Goal: Feedback & Contribution: Contribute content

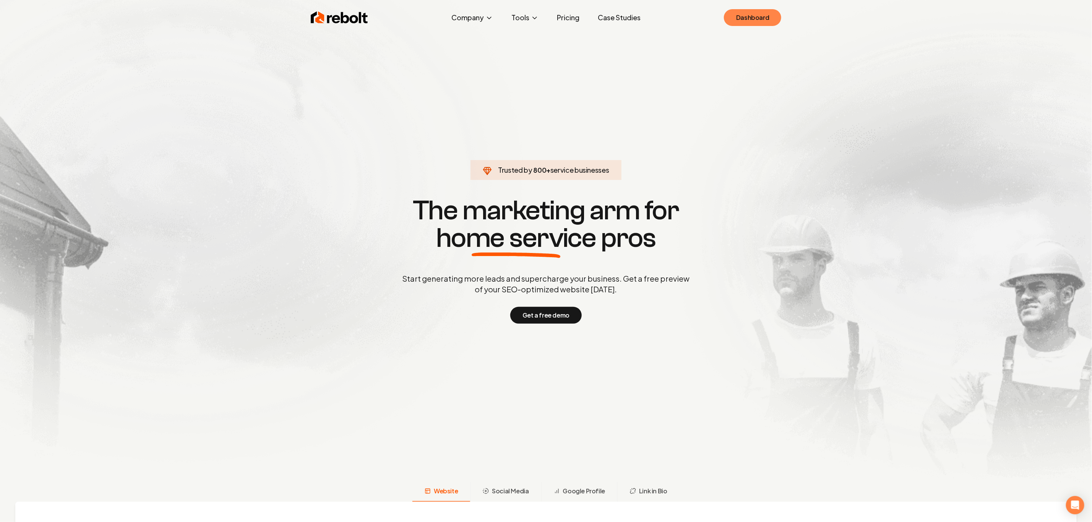
click at [761, 18] on link "Dashboard" at bounding box center [752, 17] width 57 height 17
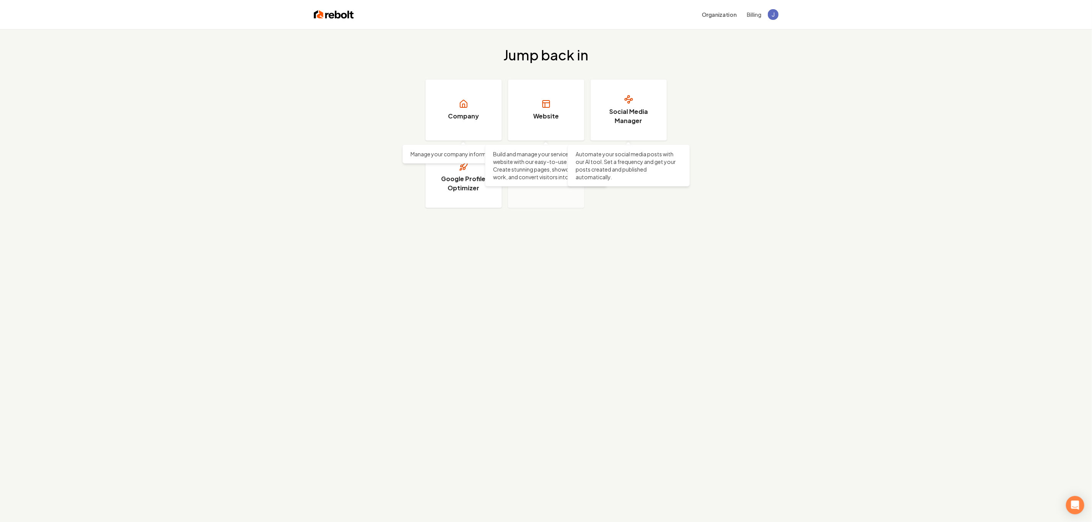
click at [680, 101] on div "Jump back in Company Manage your company information. Manage your company infor…" at bounding box center [546, 127] width 1092 height 197
click at [629, 107] on h3 "Social Media Manager" at bounding box center [628, 116] width 57 height 18
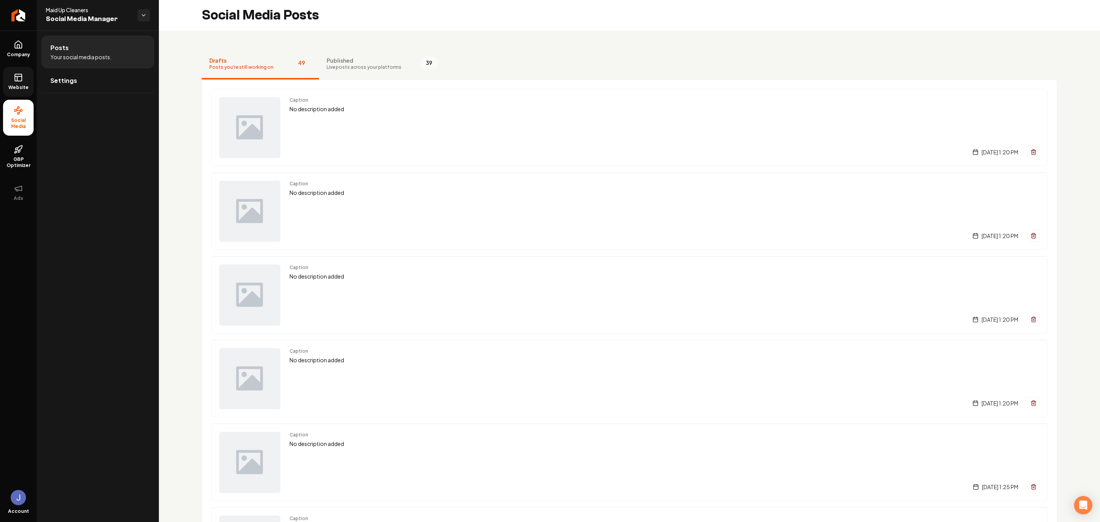
click at [21, 80] on icon at bounding box center [18, 77] width 9 height 9
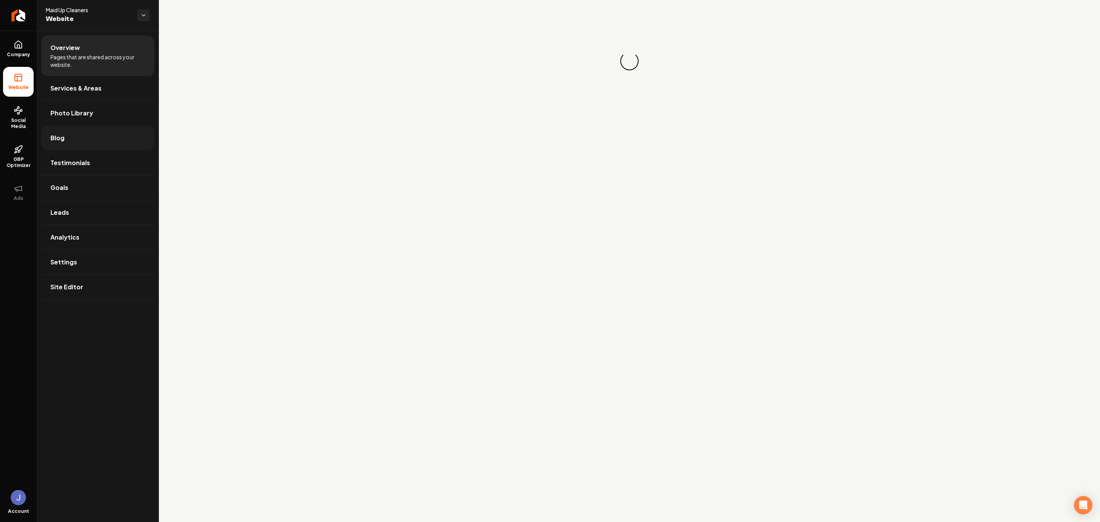
click at [90, 133] on link "Blog" at bounding box center [97, 138] width 113 height 24
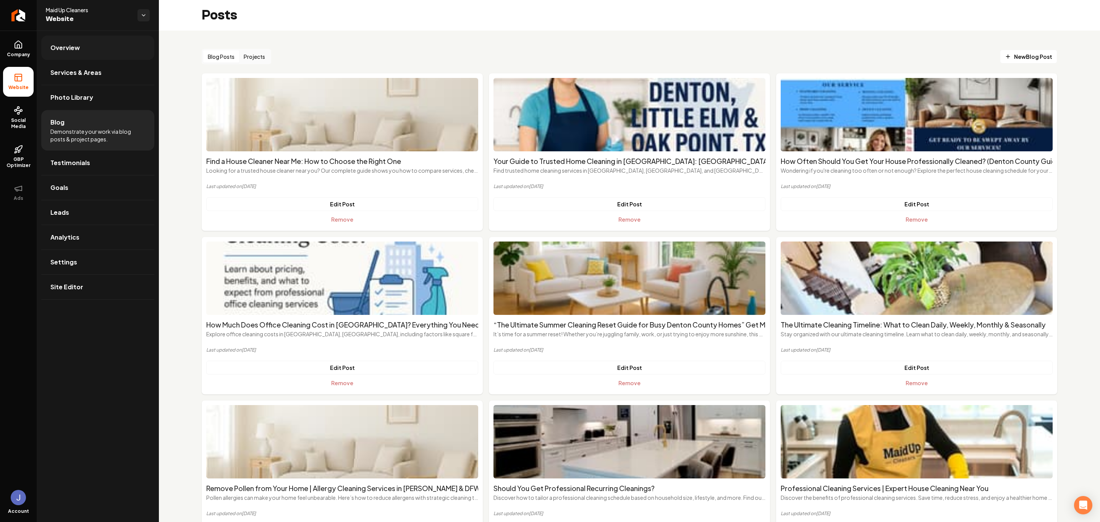
click at [72, 46] on span "Overview" at bounding box center [64, 47] width 29 height 9
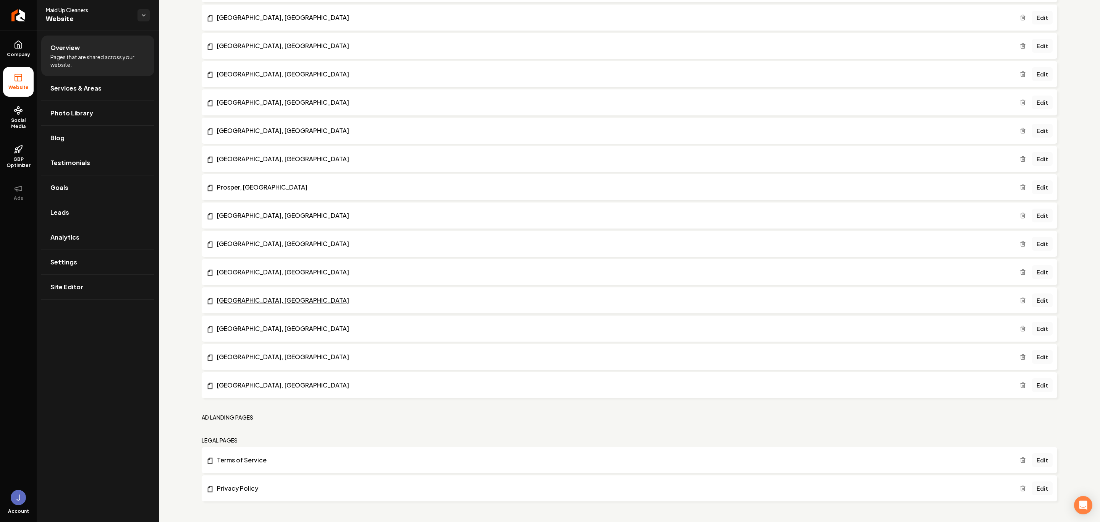
scroll to position [764, 0]
click at [7, 53] on span "Company" at bounding box center [18, 55] width 29 height 6
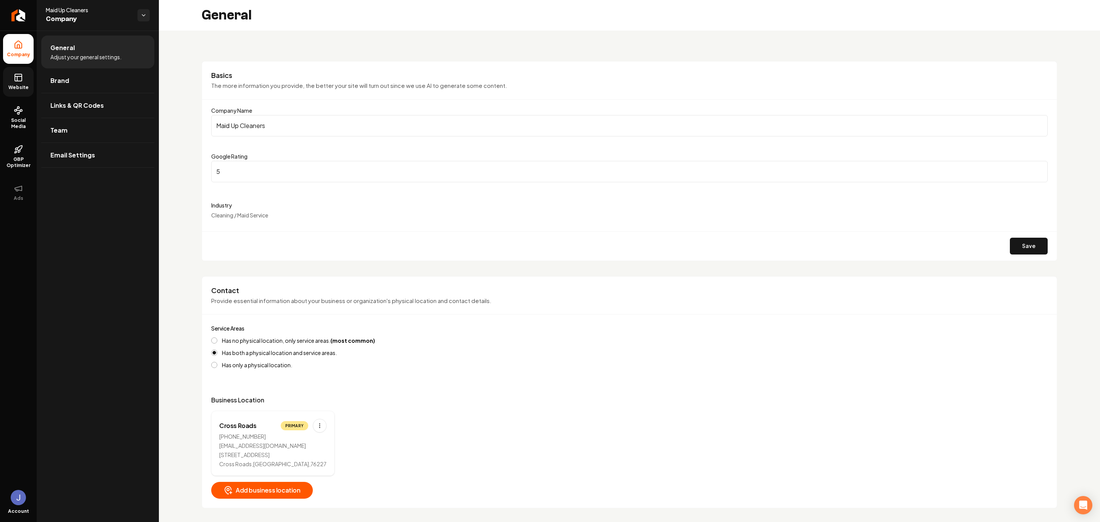
click at [14, 80] on icon at bounding box center [18, 77] width 9 height 9
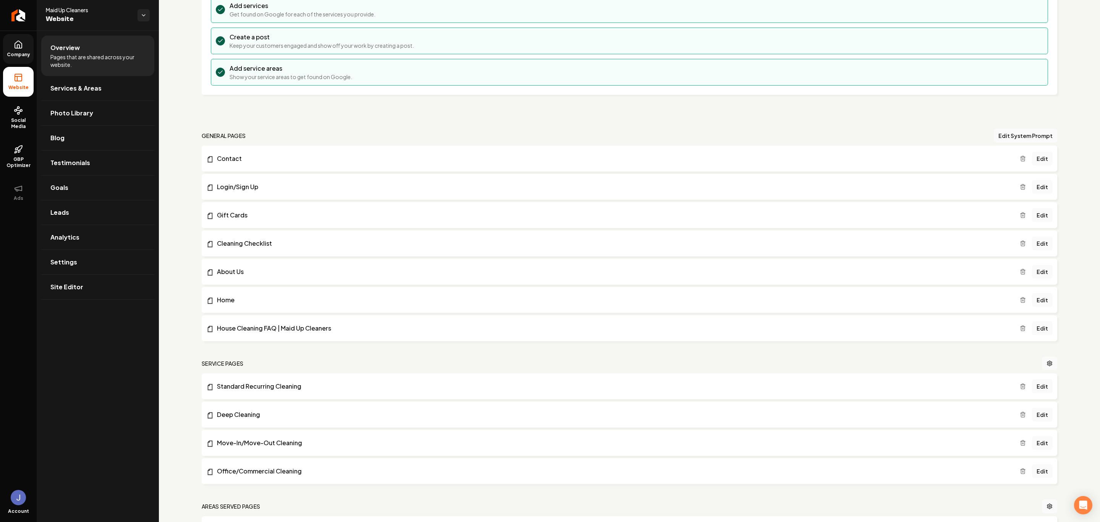
scroll to position [115, 0]
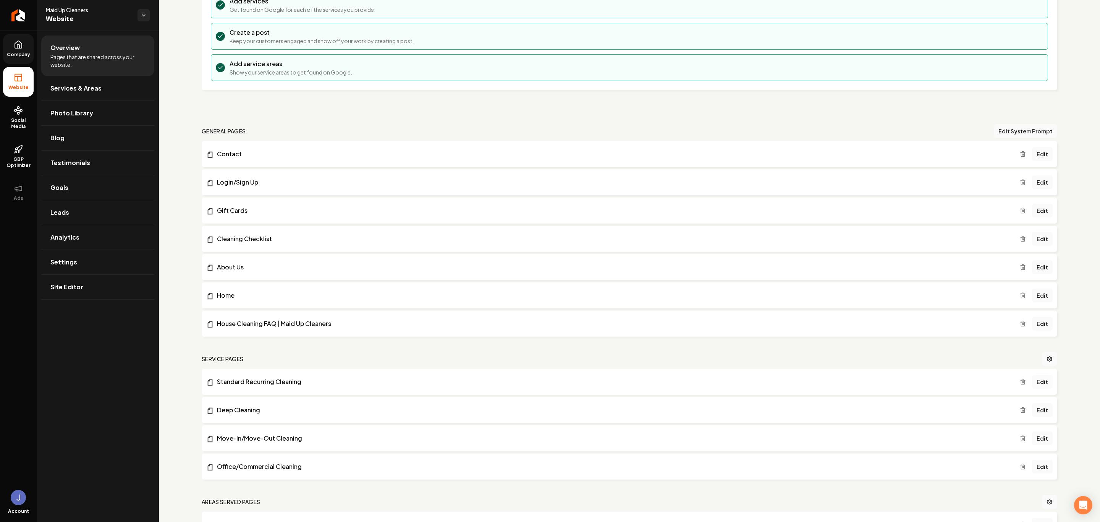
click at [1039, 384] on link "Edit" at bounding box center [1042, 382] width 21 height 14
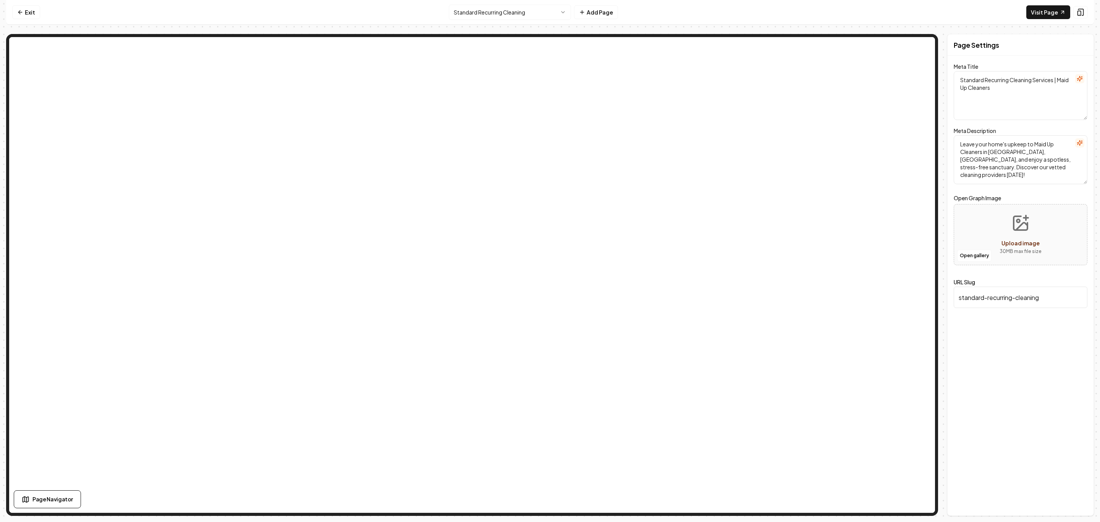
click at [543, 11] on html "Computer Required This feature is only available on a computer. Please switch t…" at bounding box center [550, 261] width 1100 height 522
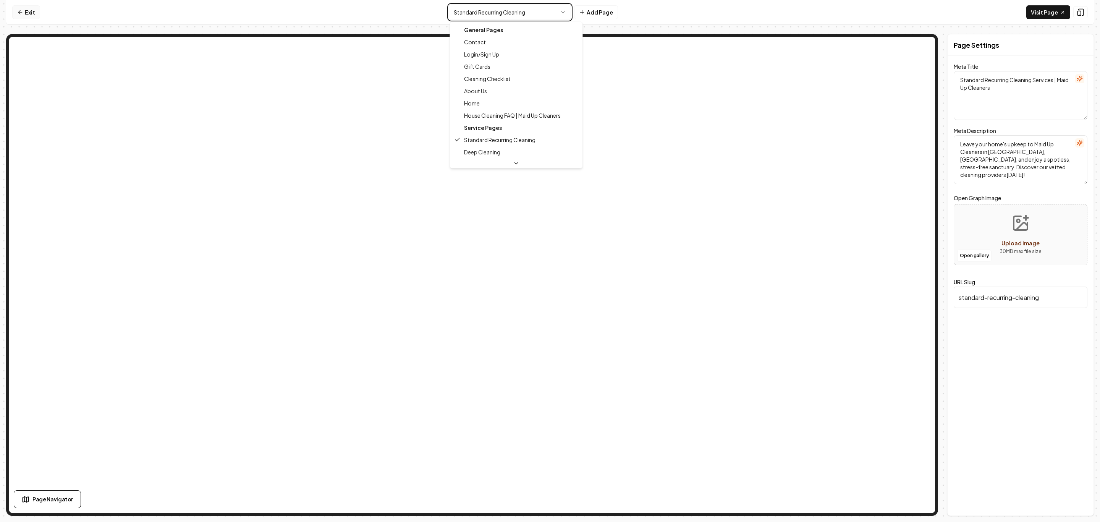
click at [25, 8] on html "Computer Required This feature is only available on a computer. Please switch t…" at bounding box center [550, 261] width 1100 height 522
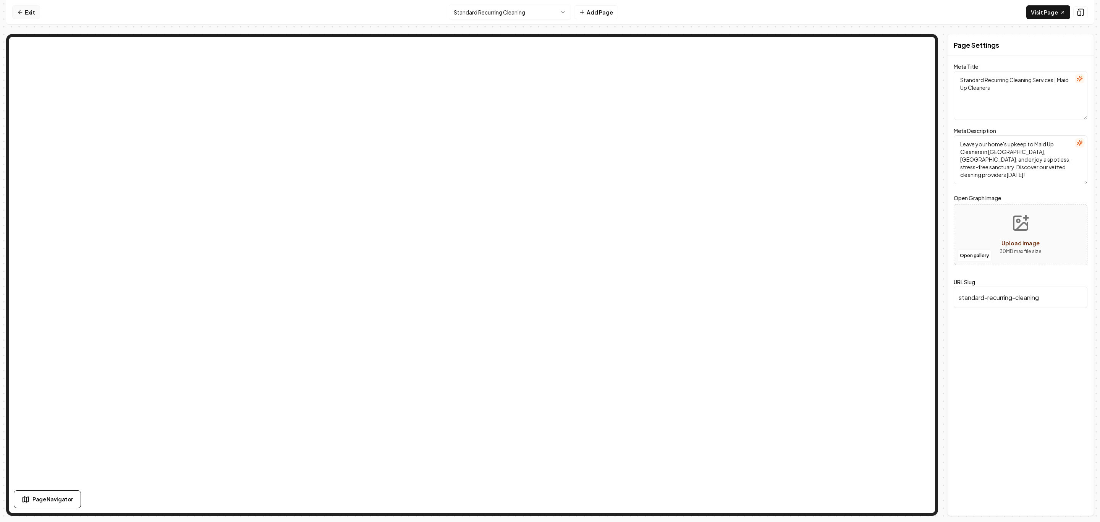
click at [27, 13] on link "Exit" at bounding box center [26, 12] width 28 height 14
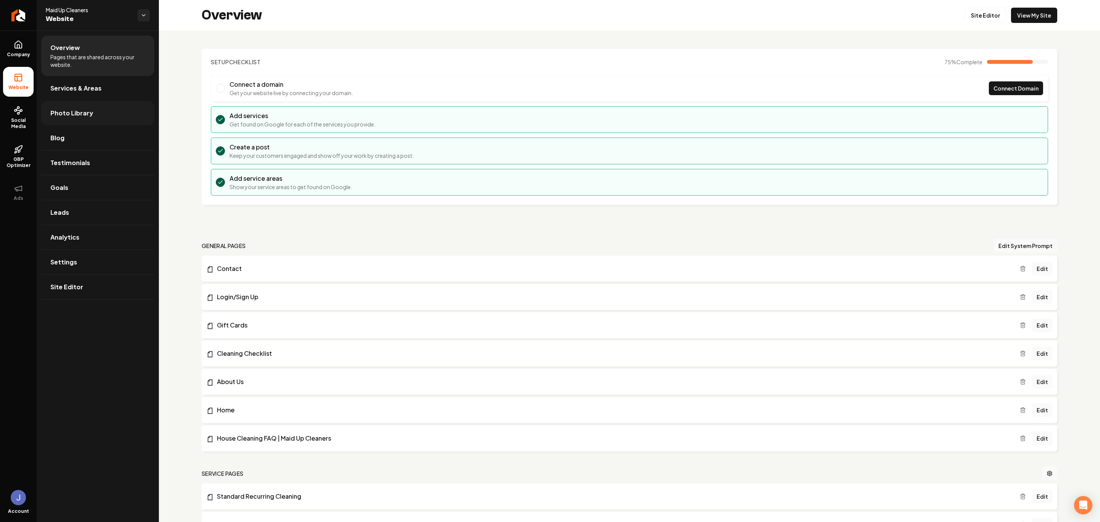
click at [75, 113] on span "Photo Library" at bounding box center [71, 113] width 43 height 9
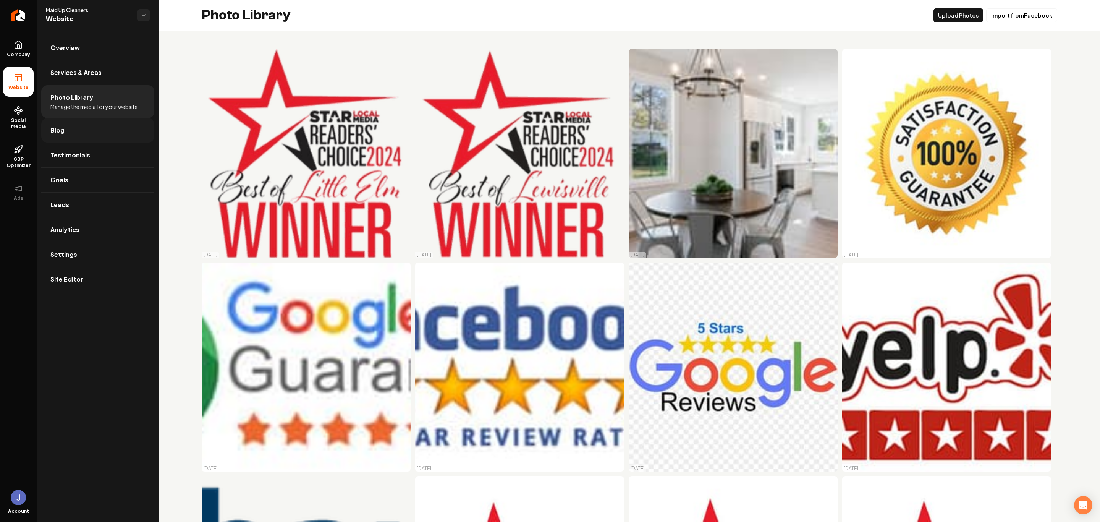
click at [83, 135] on link "Blog" at bounding box center [97, 130] width 113 height 24
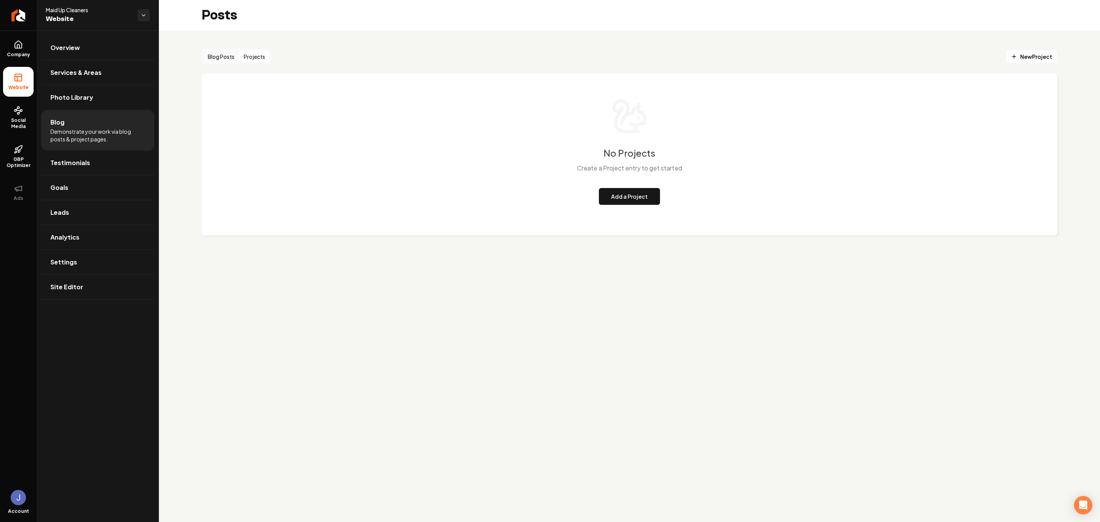
click at [259, 50] on button "Projects" at bounding box center [254, 56] width 31 height 12
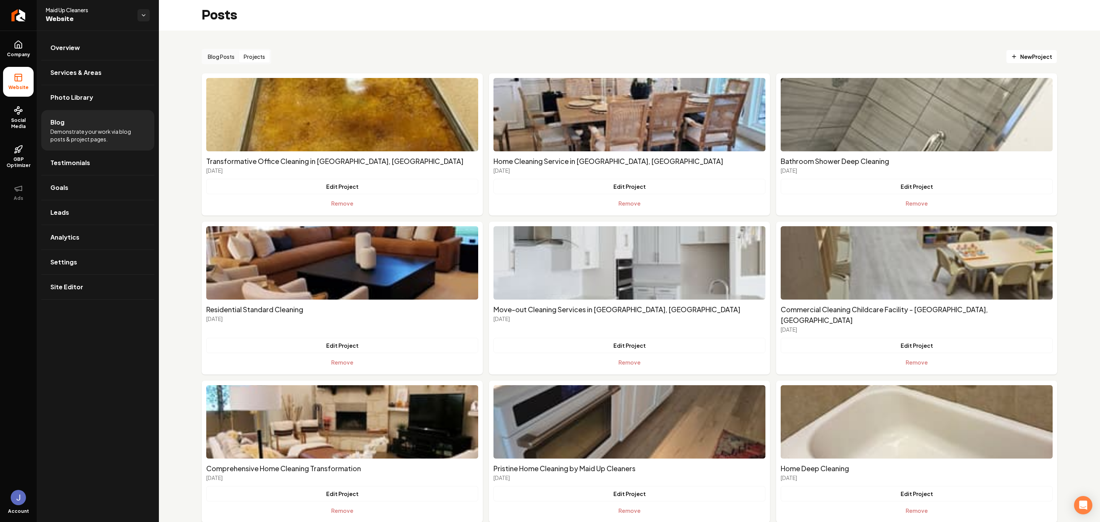
click at [256, 54] on button "Projects" at bounding box center [254, 56] width 31 height 12
click at [109, 128] on span "Demonstrate your work via blog posts & project pages." at bounding box center [97, 135] width 95 height 15
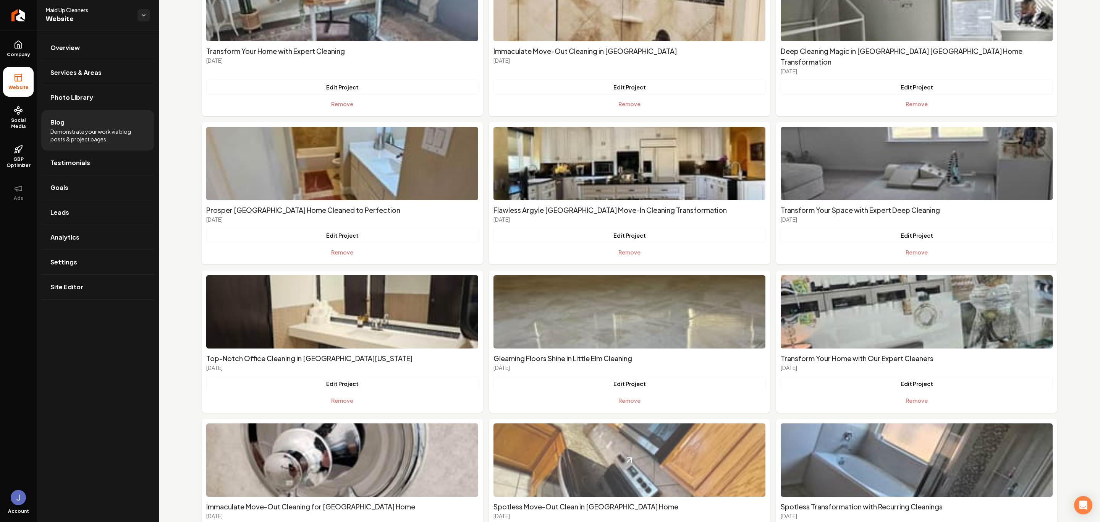
scroll to position [1787, 0]
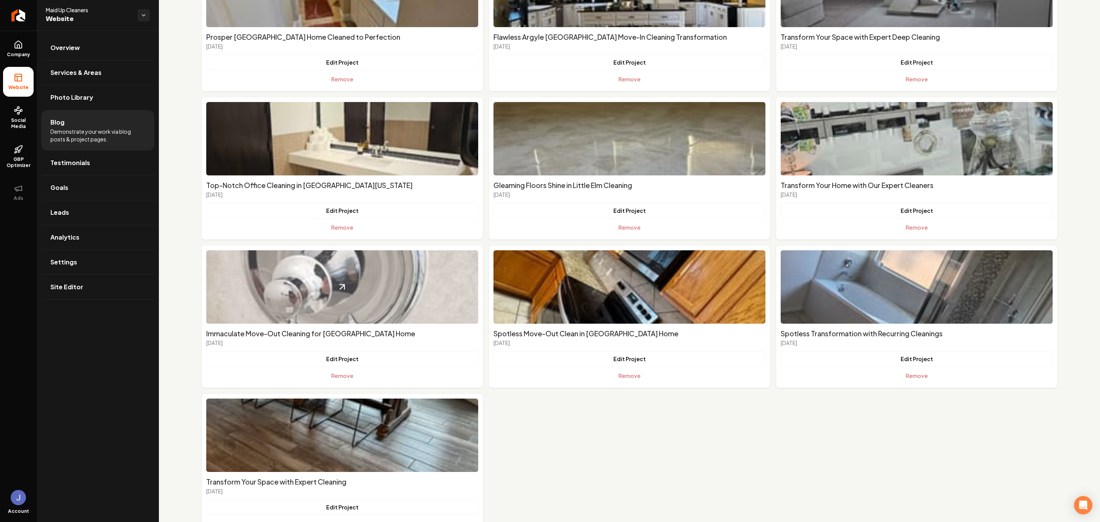
click at [340, 282] on icon "Main content area" at bounding box center [342, 287] width 11 height 11
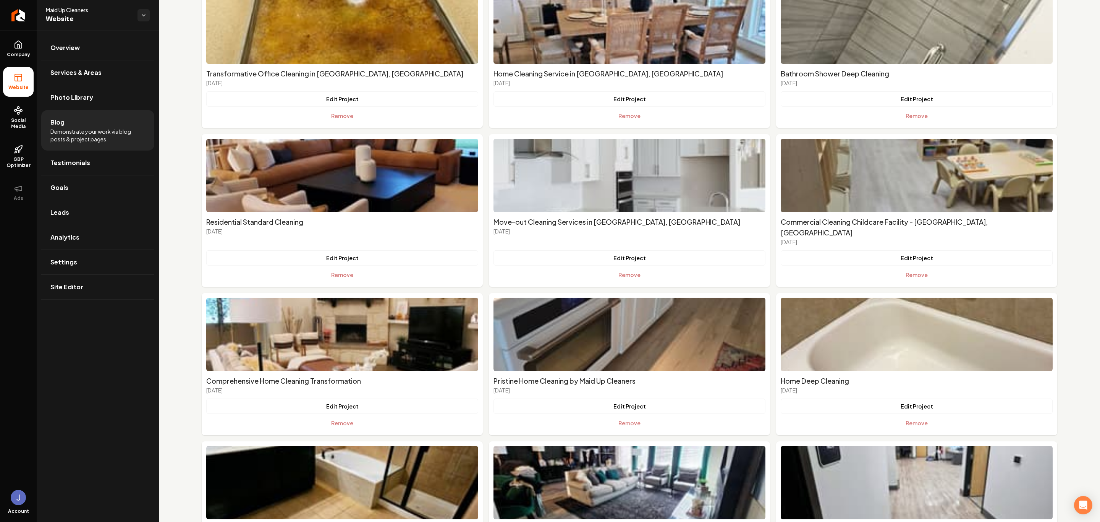
scroll to position [0, 0]
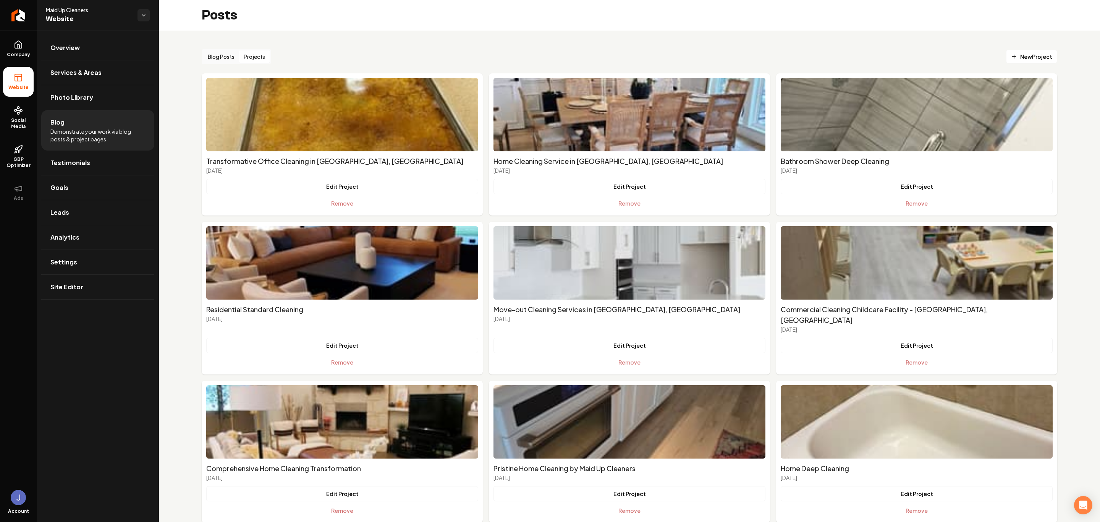
click at [215, 49] on div "Blog Posts Projects" at bounding box center [237, 56] width 70 height 15
click at [219, 61] on button "Blog Posts" at bounding box center [221, 56] width 36 height 12
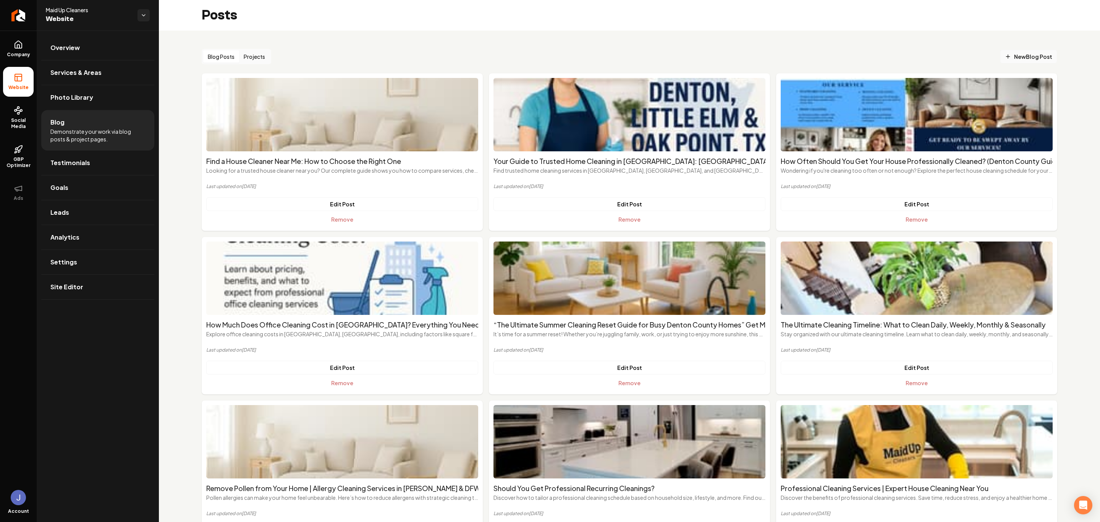
click at [1014, 58] on span "New Blog Post" at bounding box center [1028, 57] width 47 height 8
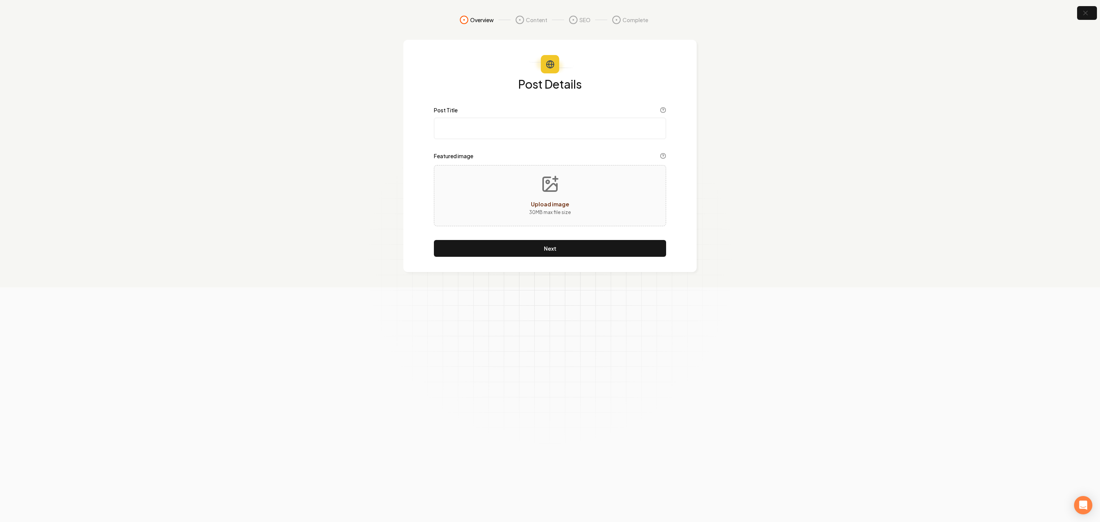
click at [471, 127] on input "Post Title" at bounding box center [550, 128] width 232 height 21
paste input "Maid Up Cleaners — [PERSON_NAME] & Denton County Cleaning Services"
drag, startPoint x: 642, startPoint y: 128, endPoint x: 321, endPoint y: 110, distance: 321.4
click at [321, 110] on section "Overview Content SEO Complete Post Details Post Title Maid Up Cleaners — [PERSO…" at bounding box center [550, 143] width 1100 height 287
paste input "Why Residents & Businesses in [GEOGRAPHIC_DATA] Rely on Maid Up Cleaner"
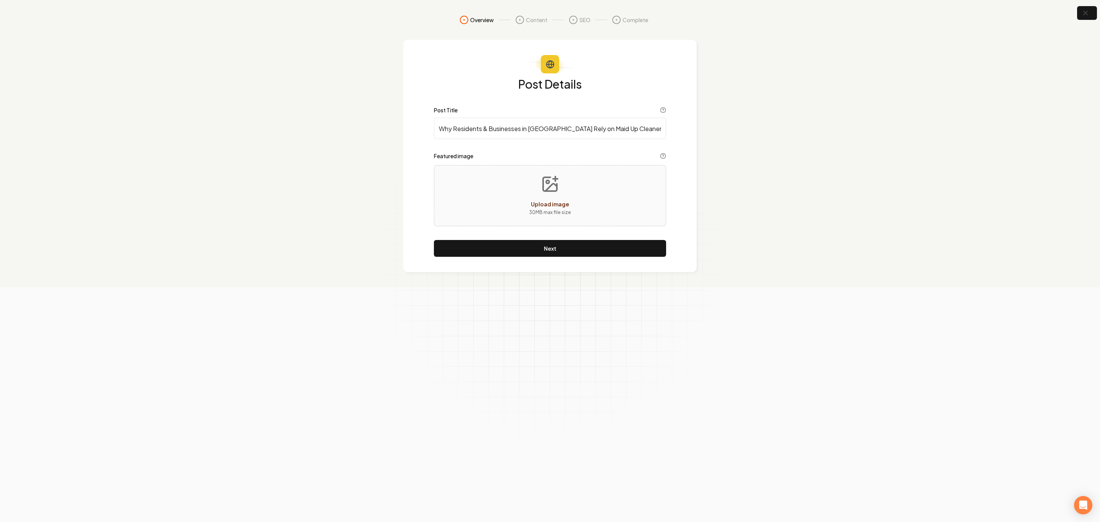
type input "Why Residents & Businesses in [GEOGRAPHIC_DATA] Rely on Maid Up Cleaners"
click at [539, 183] on button "Upload image 30 MB max file size" at bounding box center [550, 195] width 54 height 53
type input "**********"
click at [568, 245] on button "Next" at bounding box center [550, 248] width 232 height 17
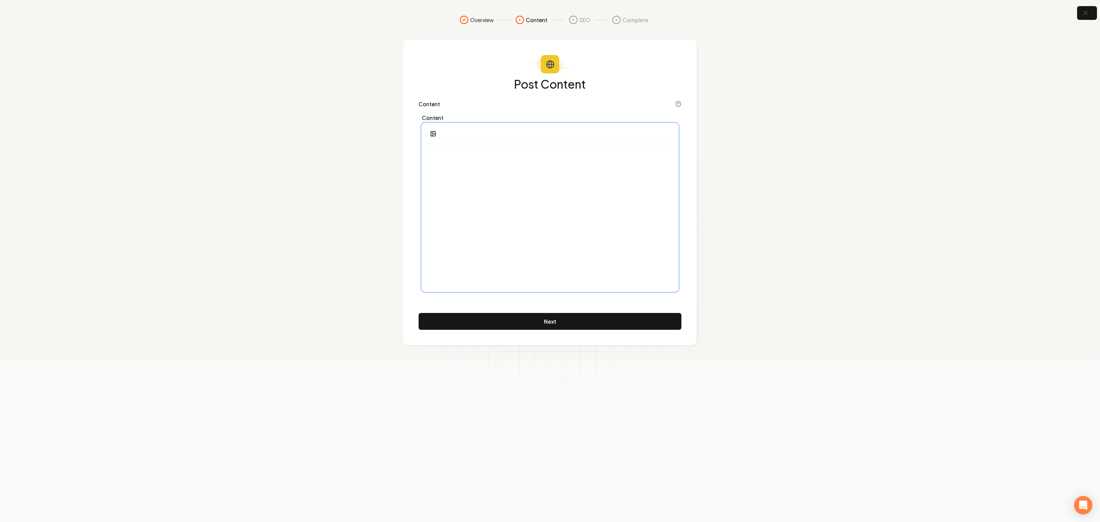
click at [501, 178] on div at bounding box center [550, 217] width 255 height 147
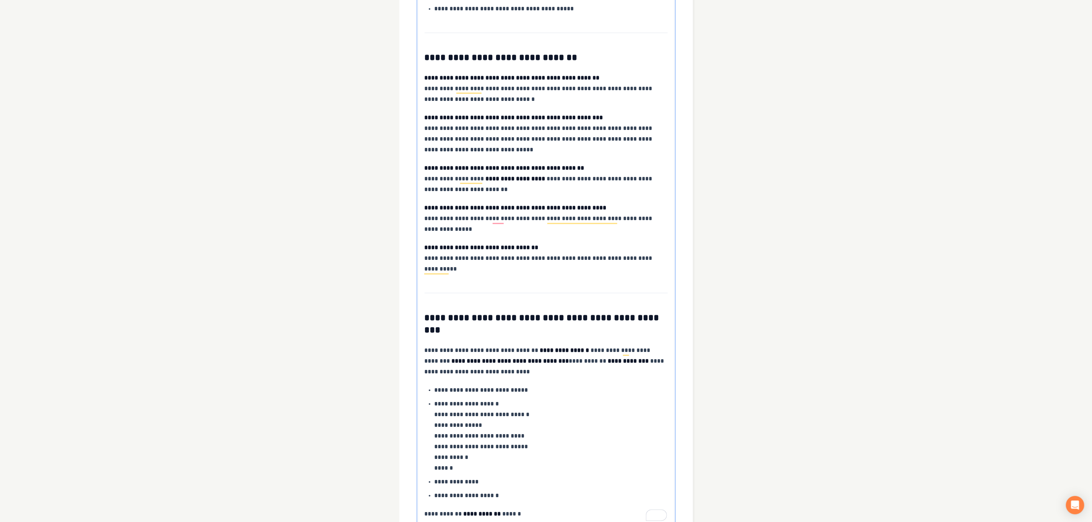
scroll to position [1410, 0]
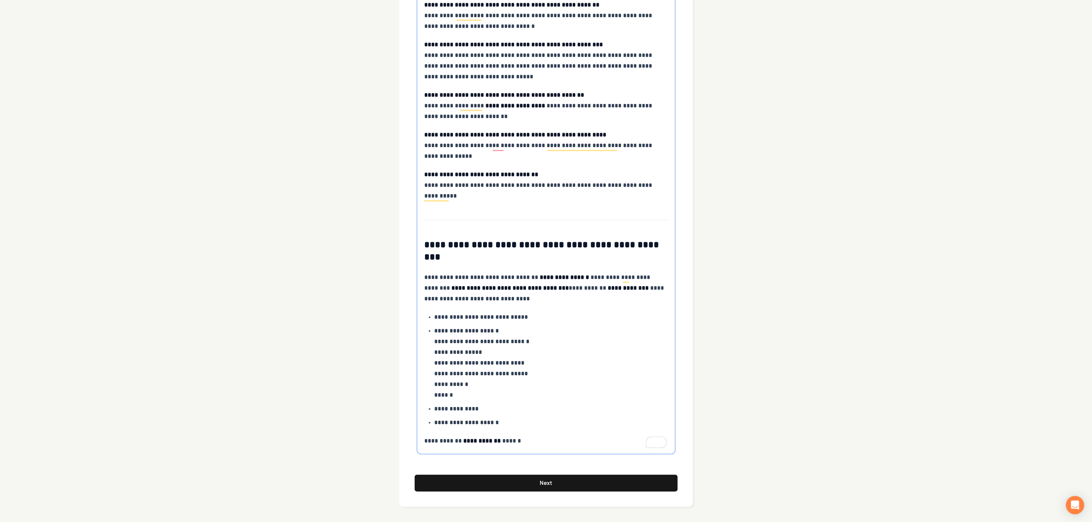
click at [462, 411] on p "**********" at bounding box center [550, 408] width 232 height 11
click at [464, 420] on p "**********" at bounding box center [550, 422] width 232 height 11
click at [581, 374] on p "**********" at bounding box center [550, 363] width 232 height 75
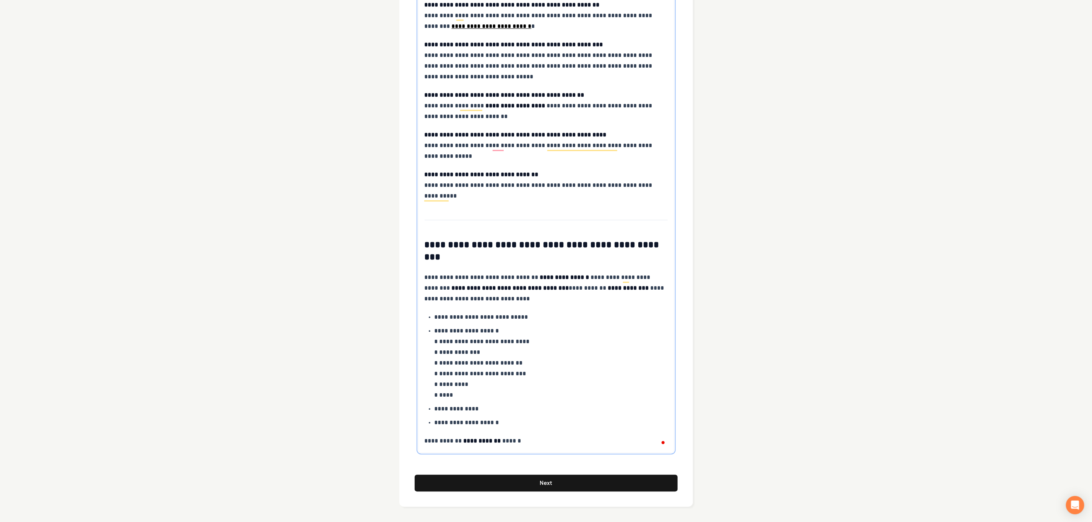
click at [477, 425] on link "**********" at bounding box center [466, 423] width 65 height 6
click at [500, 441] on strong "**********" at bounding box center [481, 441] width 37 height 6
click at [531, 481] on button "Next" at bounding box center [546, 483] width 263 height 17
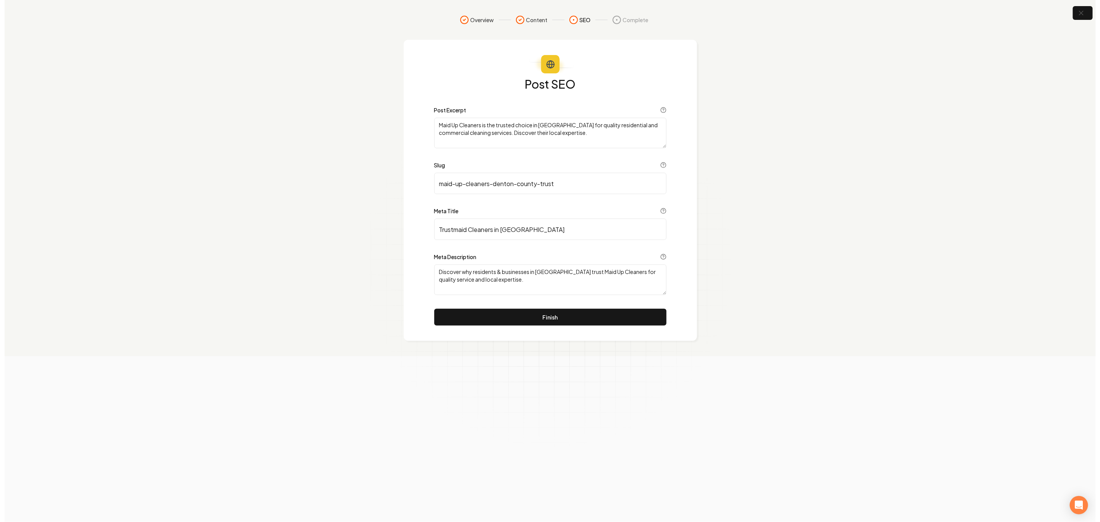
scroll to position [0, 0]
drag, startPoint x: 569, startPoint y: 228, endPoint x: 392, endPoint y: 224, distance: 176.6
click at [392, 224] on section "Overview Content SEO Complete Post SEO Post Excerpt Maid Up Cleaners is the tru…" at bounding box center [550, 178] width 1100 height 356
paste input "Maid Up Cleaners — [PERSON_NAME] & Denton County Cleaning Services"
type input "Maid Up Cleaners — [PERSON_NAME] & Denton County Cleaning Services"
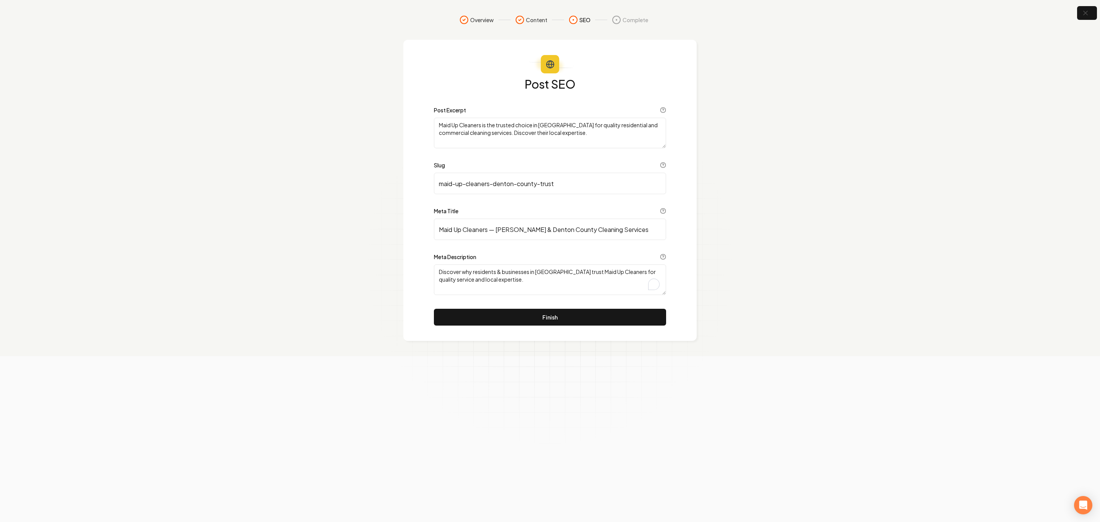
drag, startPoint x: 524, startPoint y: 279, endPoint x: 429, endPoint y: 267, distance: 95.9
click at [428, 267] on div "Post SEO Post Excerpt Maid Up Cleaners is the trusted choice in [GEOGRAPHIC_DAT…" at bounding box center [549, 190] width 293 height 301
paste textarea "Serving [PERSON_NAME], Little Elm & [GEOGRAPHIC_DATA] — vetted, insured cleanin…"
click at [439, 271] on textarea "Serving [PERSON_NAME], Little Elm & [GEOGRAPHIC_DATA] — vetted, insured cleanin…" at bounding box center [550, 279] width 232 height 31
click at [461, 274] on textarea "Cleaning: Serving [PERSON_NAME], Little Elm & [GEOGRAPHIC_DATA] — vetted, insur…" at bounding box center [550, 279] width 232 height 31
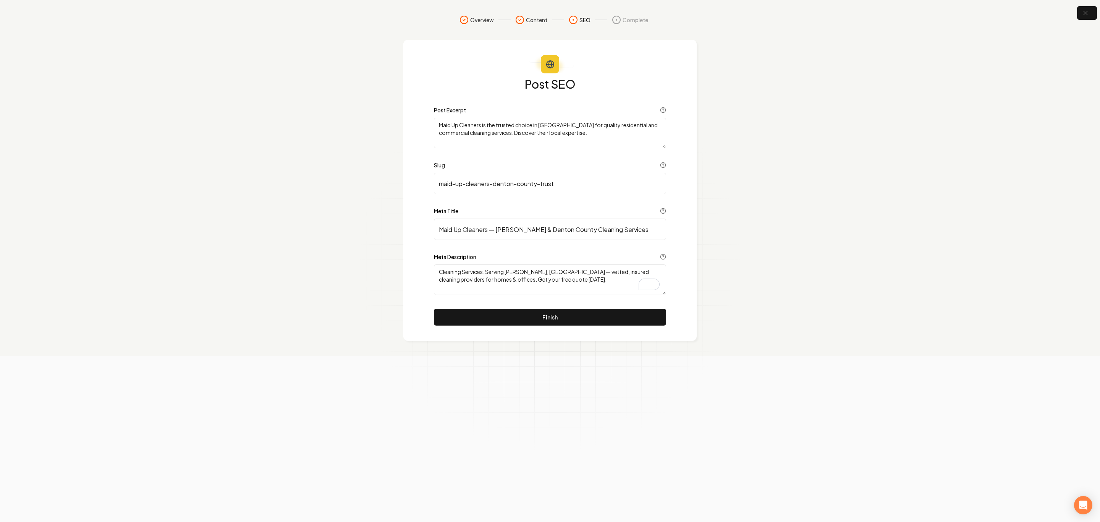
type textarea "Cleaning Services: Serving [PERSON_NAME], [GEOGRAPHIC_DATA] — vetted, insured c…"
drag, startPoint x: 602, startPoint y: 133, endPoint x: 408, endPoint y: 109, distance: 195.2
click at [408, 109] on div "Post SEO Post Excerpt Maid Up Cleaners is the trusted choice in [GEOGRAPHIC_DAT…" at bounding box center [549, 190] width 293 height 301
paste textarea "Looking for a trusted, local cleaning service in [GEOGRAPHIC_DATA] or [GEOGRAPH…"
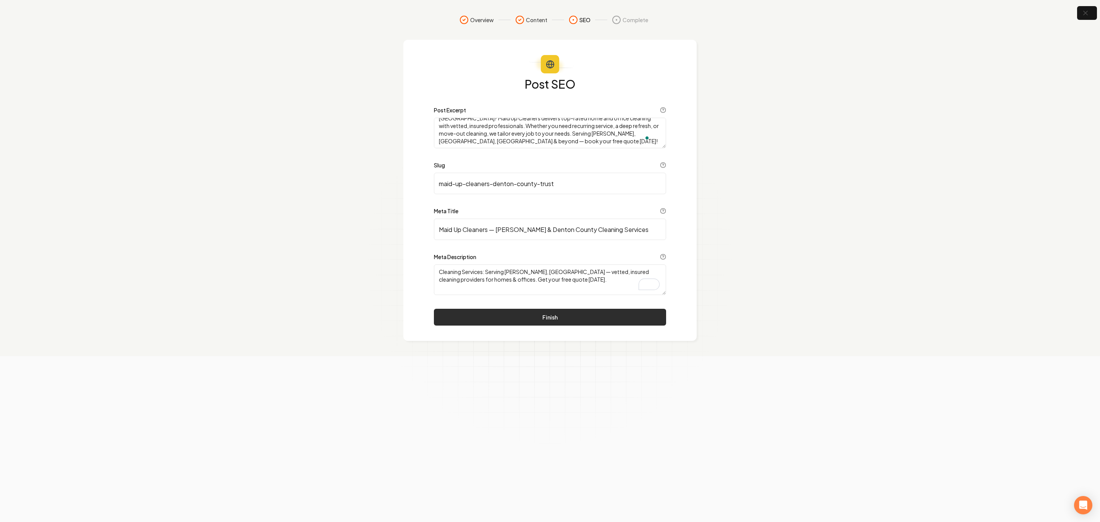
type textarea "Looking for a trusted, local cleaning service in [GEOGRAPHIC_DATA] or [GEOGRAPH…"
click at [526, 317] on button "Finish" at bounding box center [550, 317] width 232 height 17
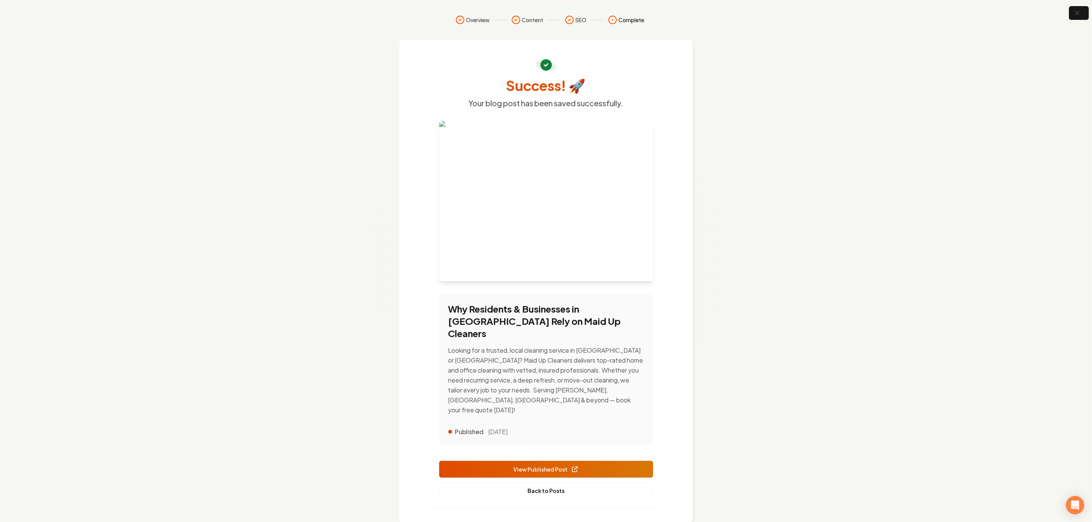
scroll to position [25, 0]
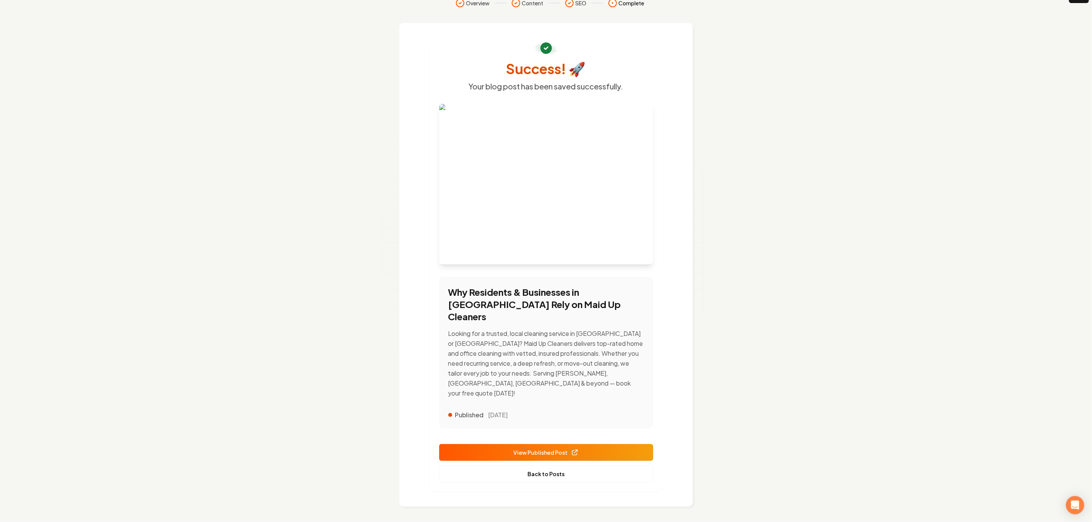
click at [548, 454] on span "View Published Post" at bounding box center [546, 453] width 65 height 8
click at [557, 476] on link "Back to Posts" at bounding box center [546, 473] width 214 height 17
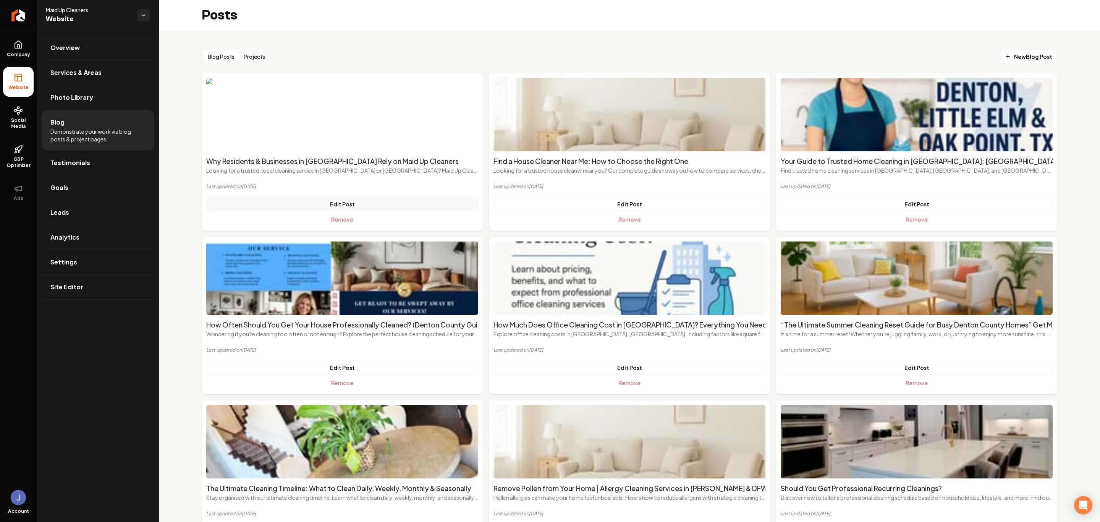
click at [335, 202] on link "Edit Post" at bounding box center [342, 204] width 272 height 14
click at [385, 203] on link "Edit Post" at bounding box center [342, 204] width 272 height 14
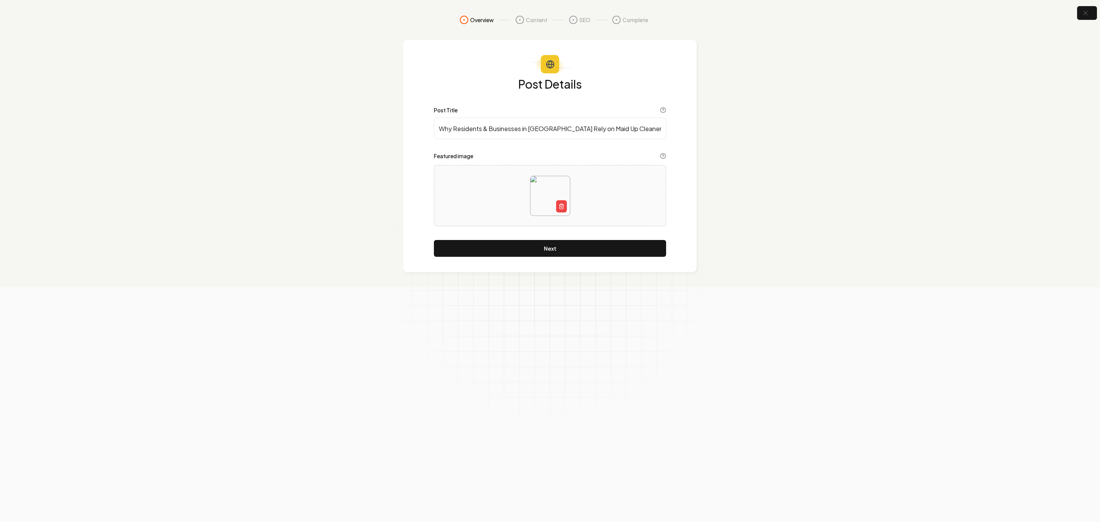
type input "Why Residents & Businesses in [GEOGRAPHIC_DATA] Rely on Maid Up Cleaners"
click at [560, 207] on icon "button" at bounding box center [562, 206] width 6 height 6
click at [556, 188] on icon "Upload image" at bounding box center [550, 184] width 14 height 14
type input "**********"
click at [559, 250] on button "Next" at bounding box center [550, 248] width 232 height 17
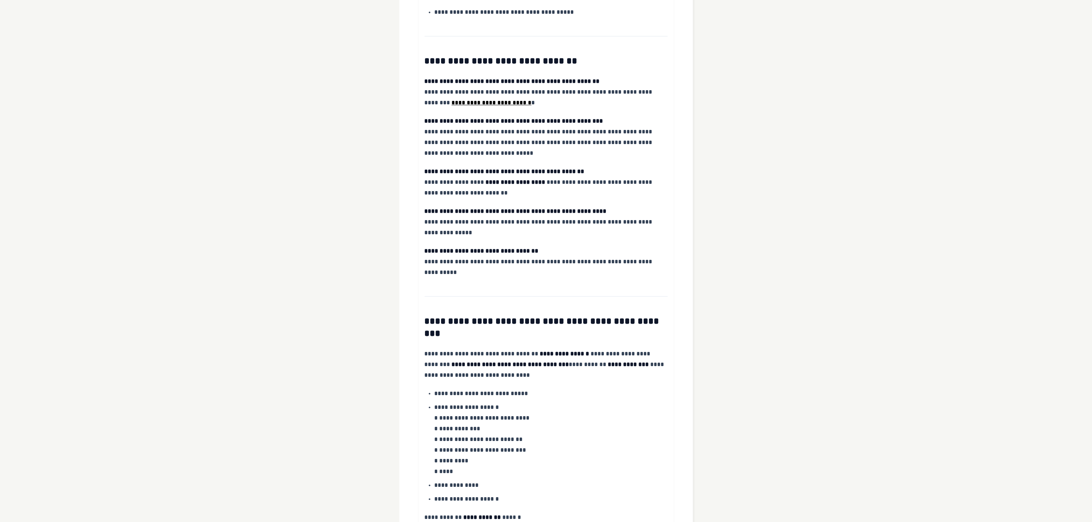
scroll to position [1410, 0]
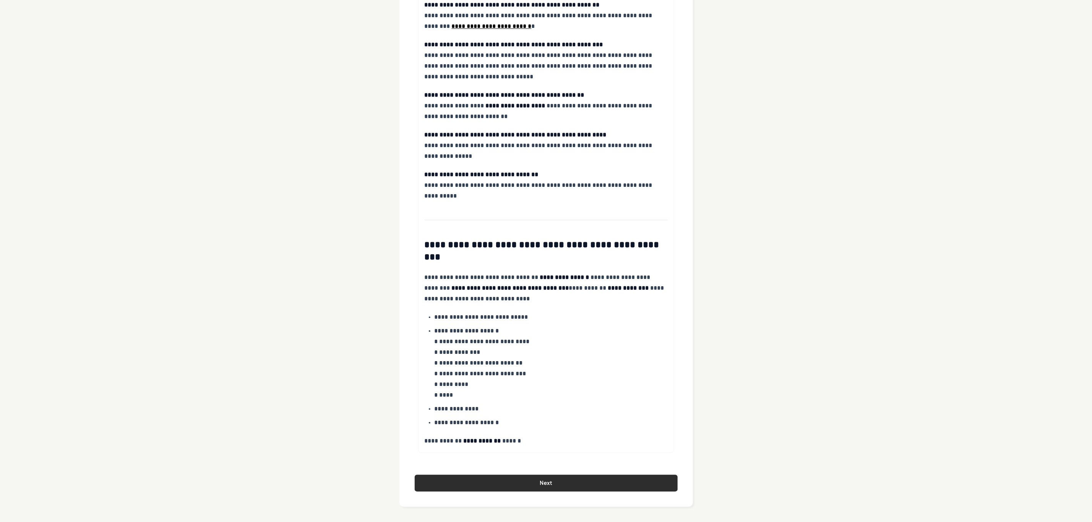
click at [572, 478] on button "Next" at bounding box center [546, 483] width 263 height 17
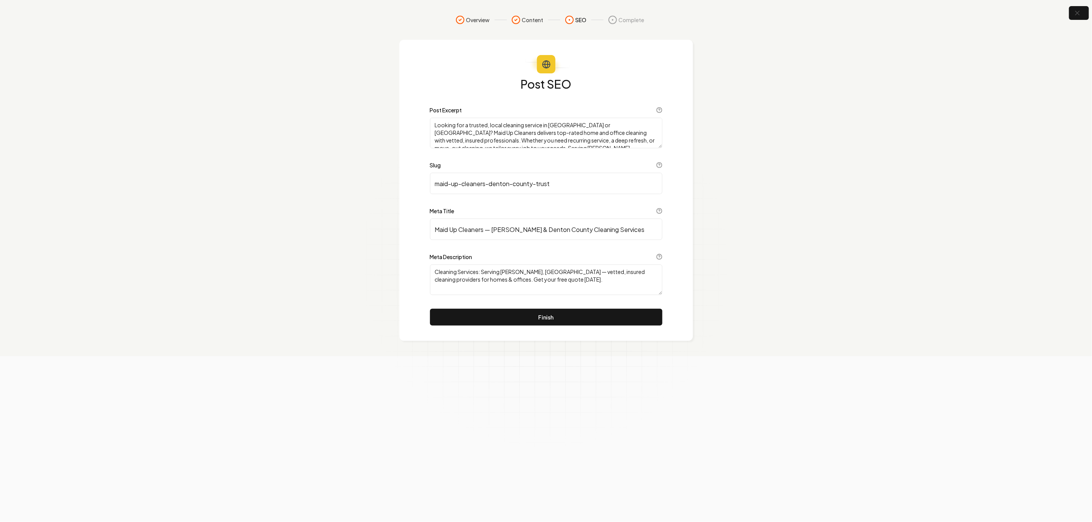
scroll to position [0, 0]
click at [536, 320] on button "Finish" at bounding box center [550, 317] width 232 height 17
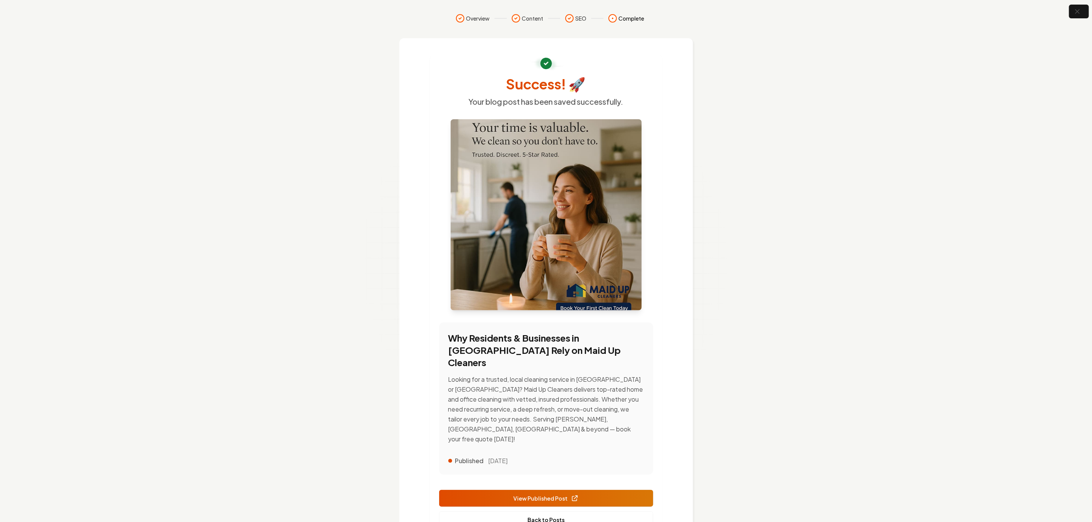
scroll to position [25, 0]
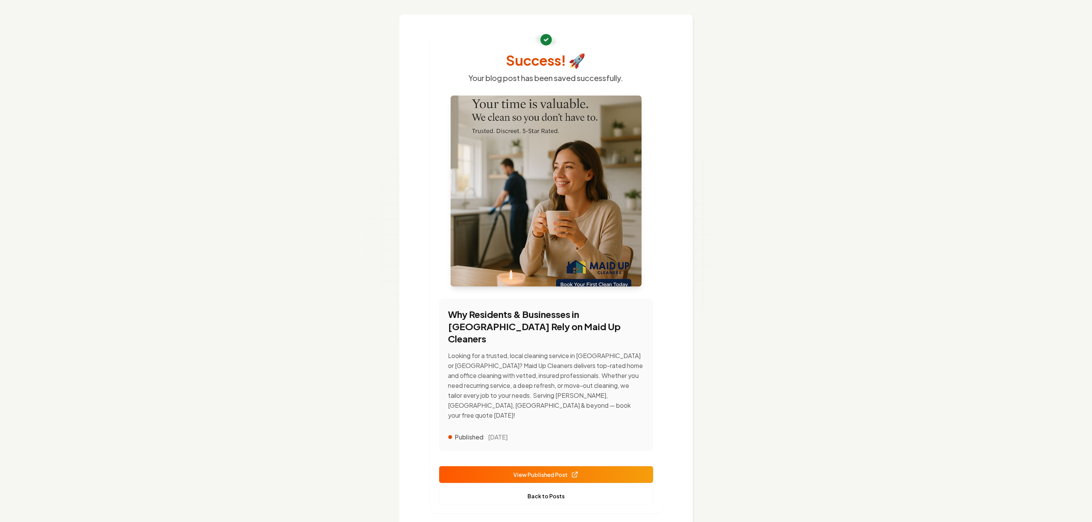
click at [532, 471] on span "View Published Post" at bounding box center [546, 475] width 65 height 8
